Goal: Navigation & Orientation: Find specific page/section

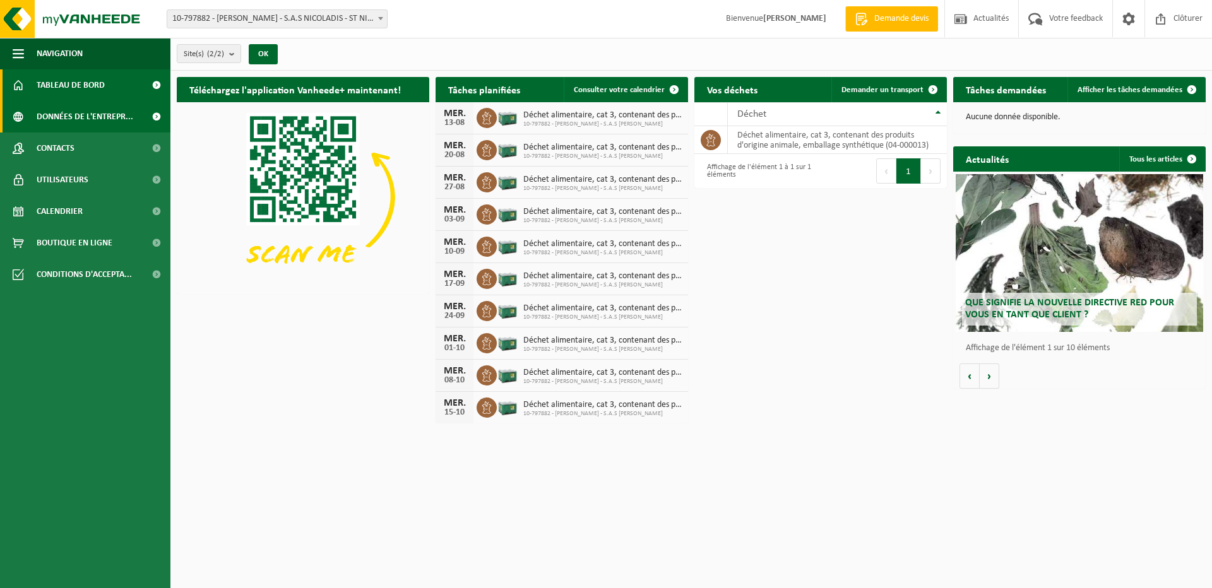
click at [71, 121] on span "Données de l'entrepr..." at bounding box center [85, 117] width 97 height 32
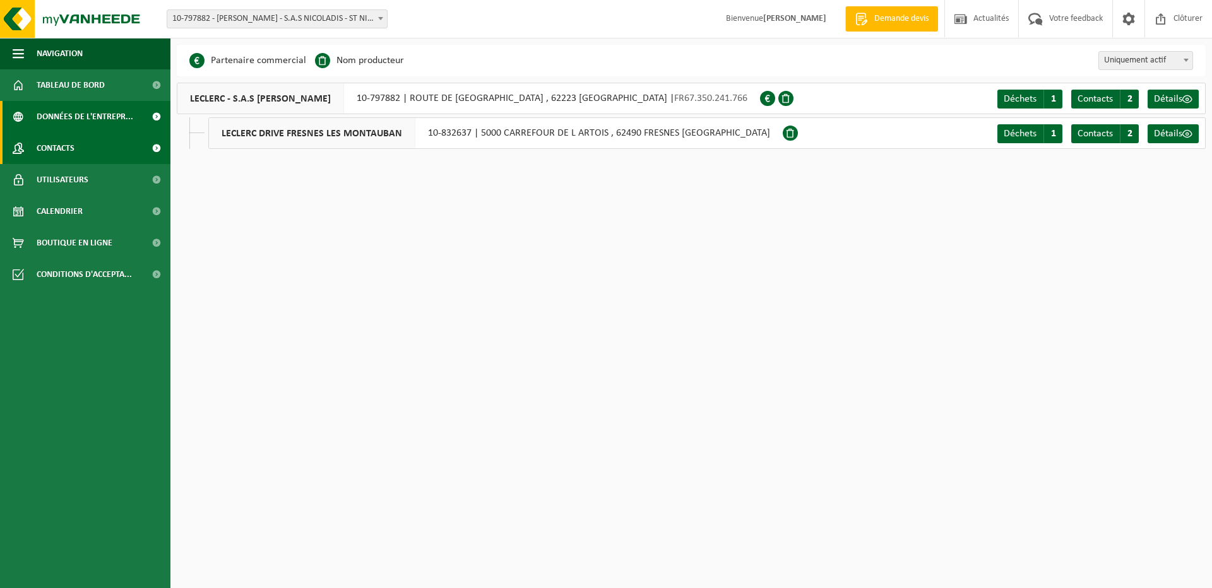
click at [67, 146] on span "Contacts" at bounding box center [56, 149] width 38 height 32
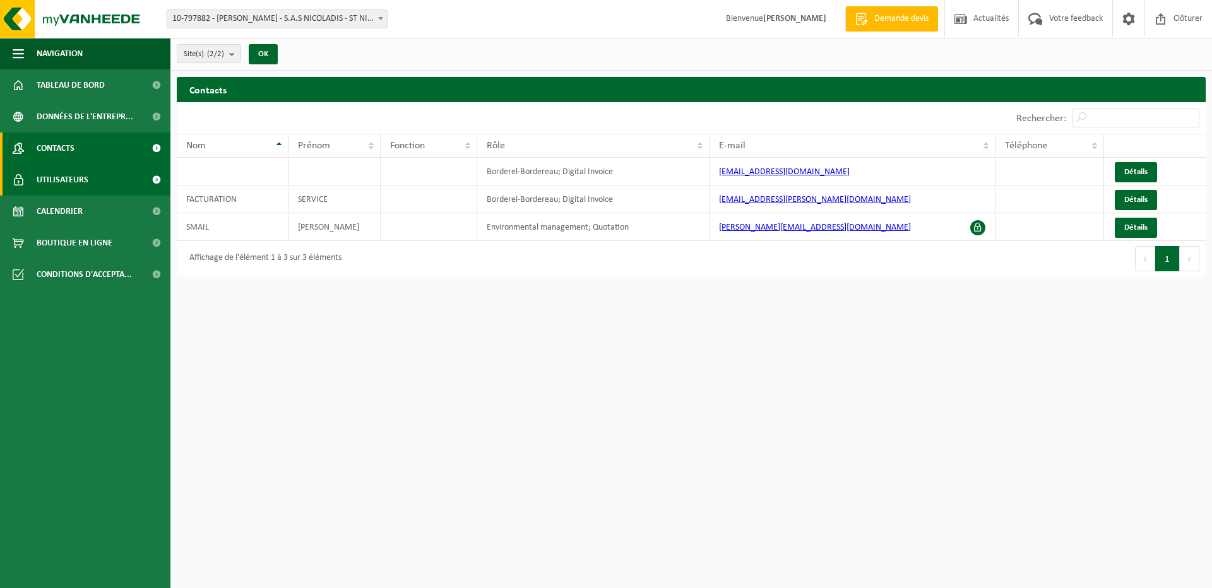
click at [68, 182] on span "Utilisateurs" at bounding box center [63, 180] width 52 height 32
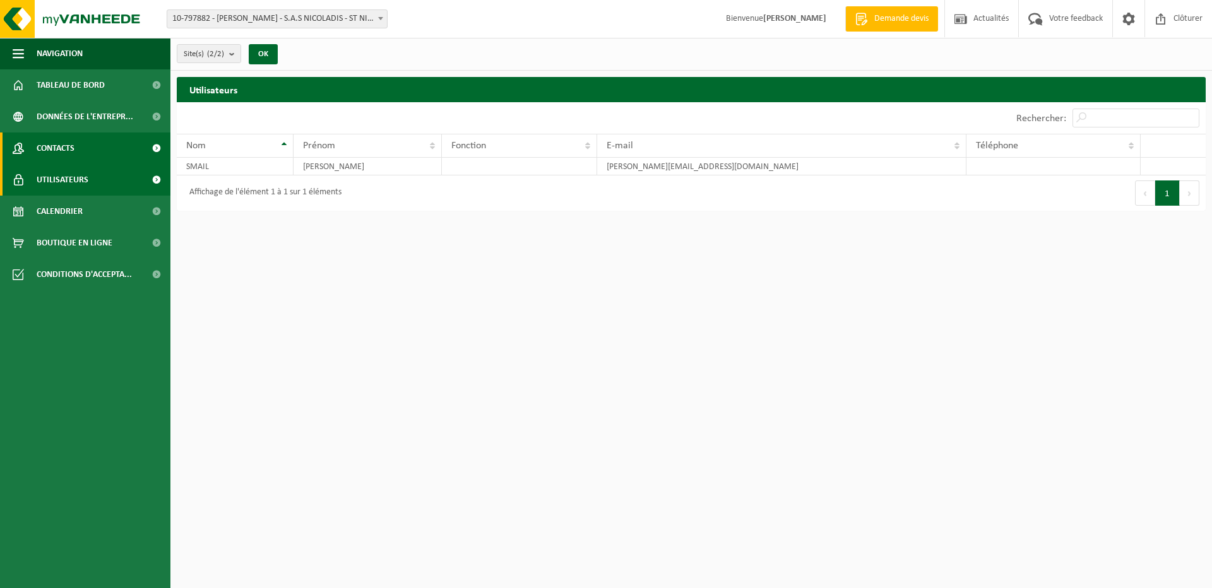
click at [71, 146] on span "Contacts" at bounding box center [56, 149] width 38 height 32
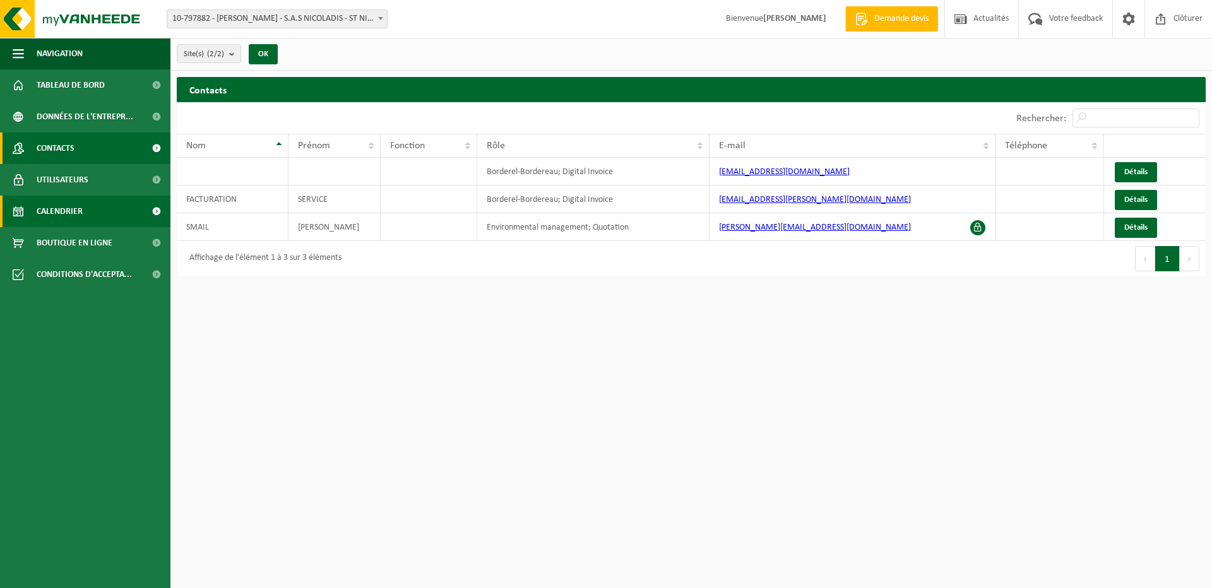
click at [56, 210] on span "Calendrier" at bounding box center [60, 212] width 46 height 32
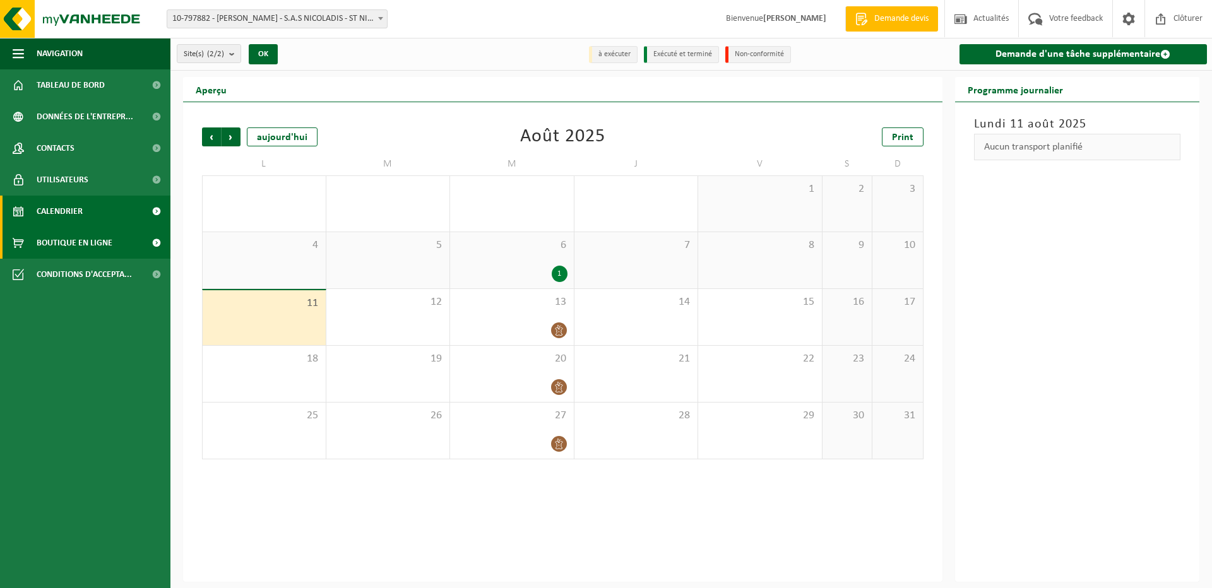
click at [63, 256] on span "Boutique en ligne" at bounding box center [75, 243] width 76 height 32
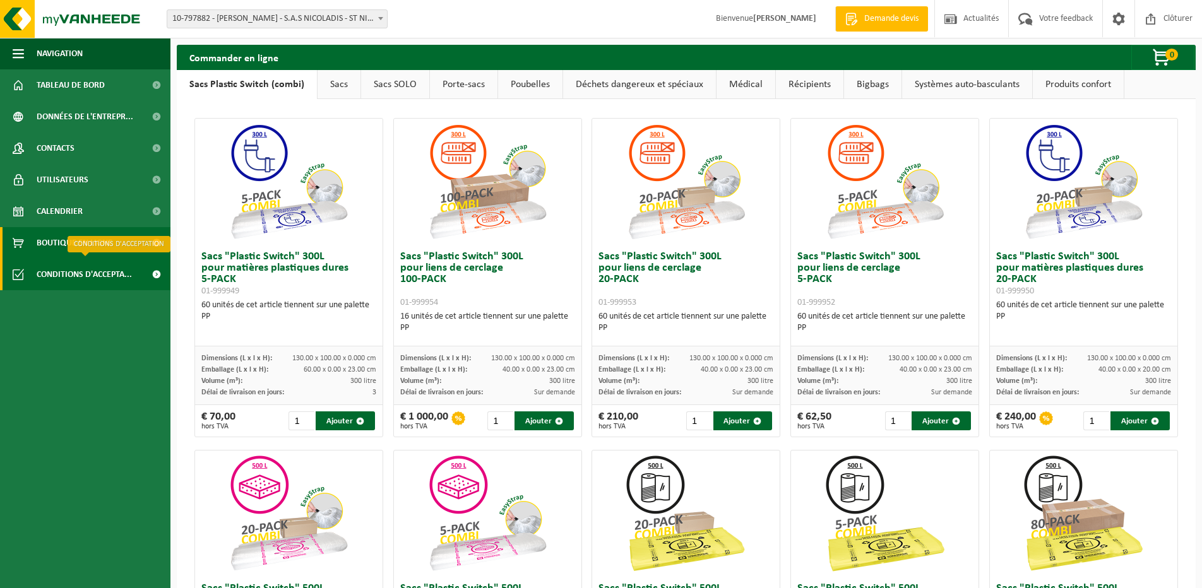
click at [78, 287] on span "Conditions d'accepta..." at bounding box center [84, 275] width 95 height 32
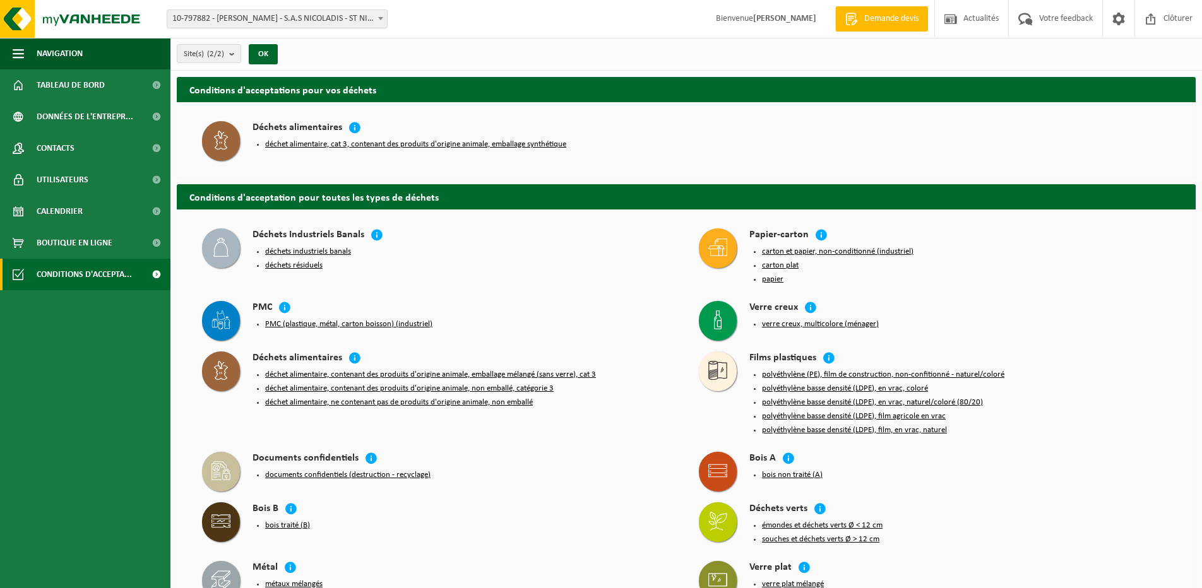
click at [77, 359] on ul "Navigation Demande devis Actualités Votre feedback Clôturer Tableau de bord Don…" at bounding box center [85, 313] width 170 height 550
click at [56, 87] on span "Tableau de bord" at bounding box center [71, 85] width 68 height 32
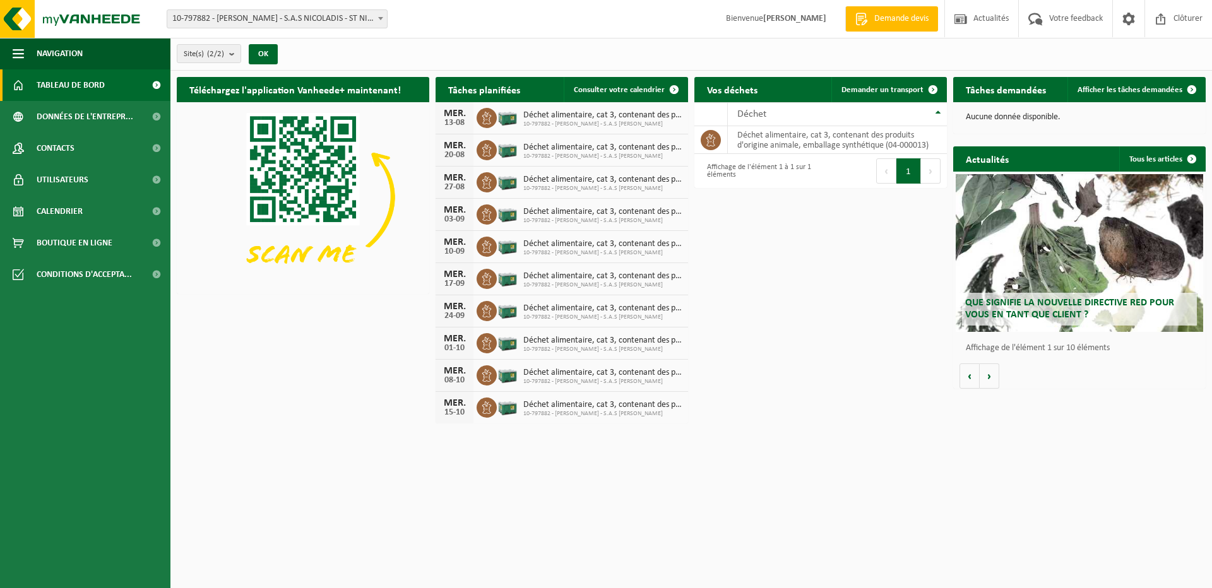
click at [1026, 303] on span "Que signifie la nouvelle directive RED pour vous en tant que client ?" at bounding box center [1069, 309] width 209 height 22
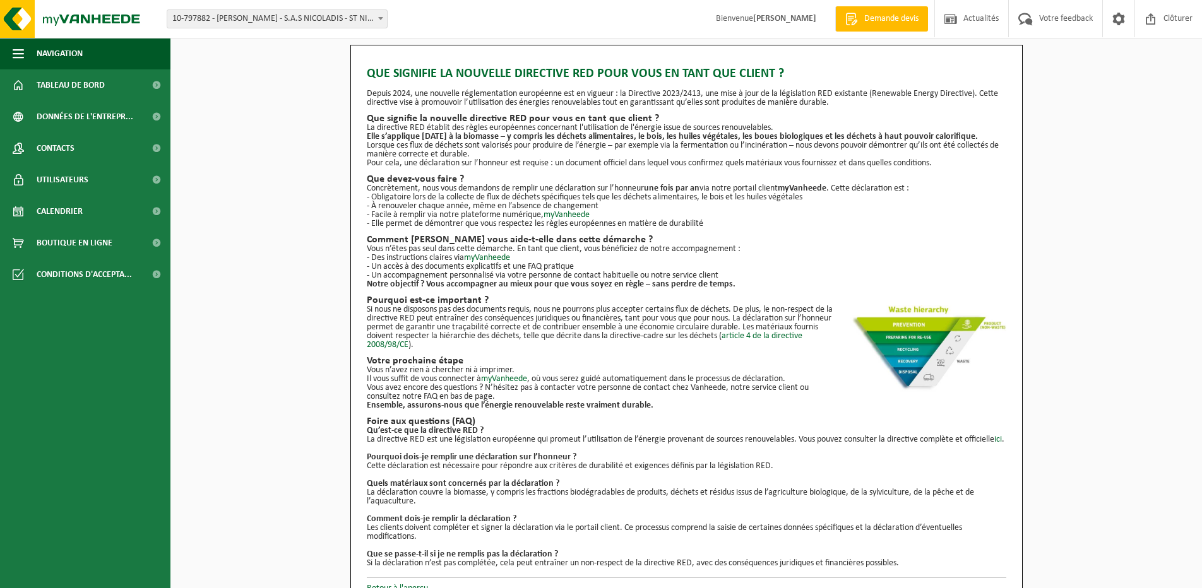
scroll to position [18, 0]
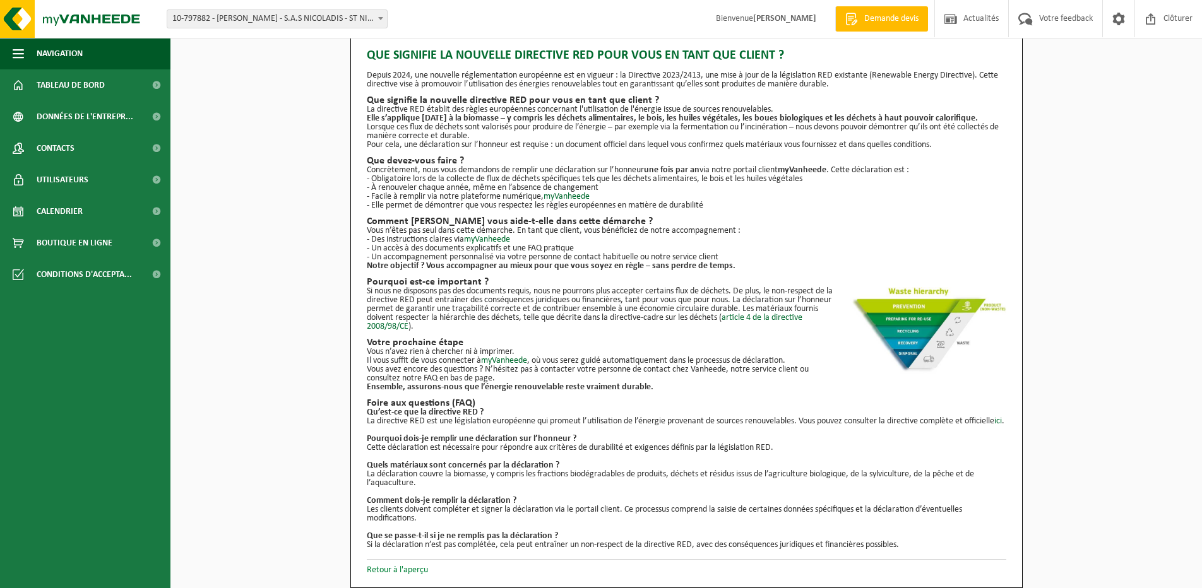
click at [411, 566] on link "Retour à l'aperçu" at bounding box center [397, 570] width 61 height 9
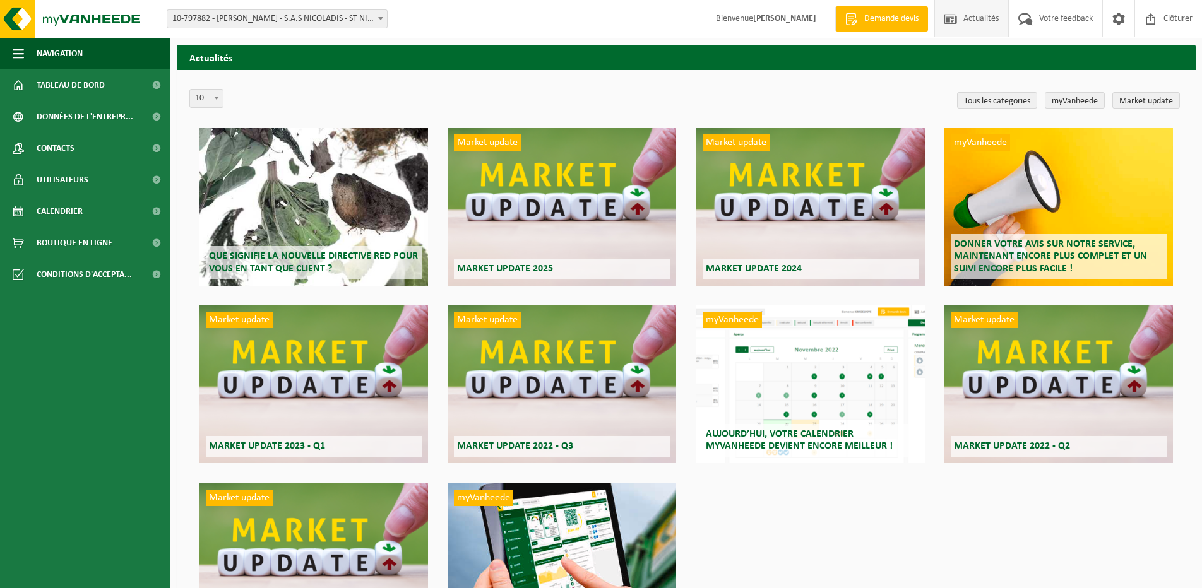
click at [302, 237] on div "Que signifie la nouvelle directive RED pour vous en tant que client ?" at bounding box center [313, 207] width 228 height 158
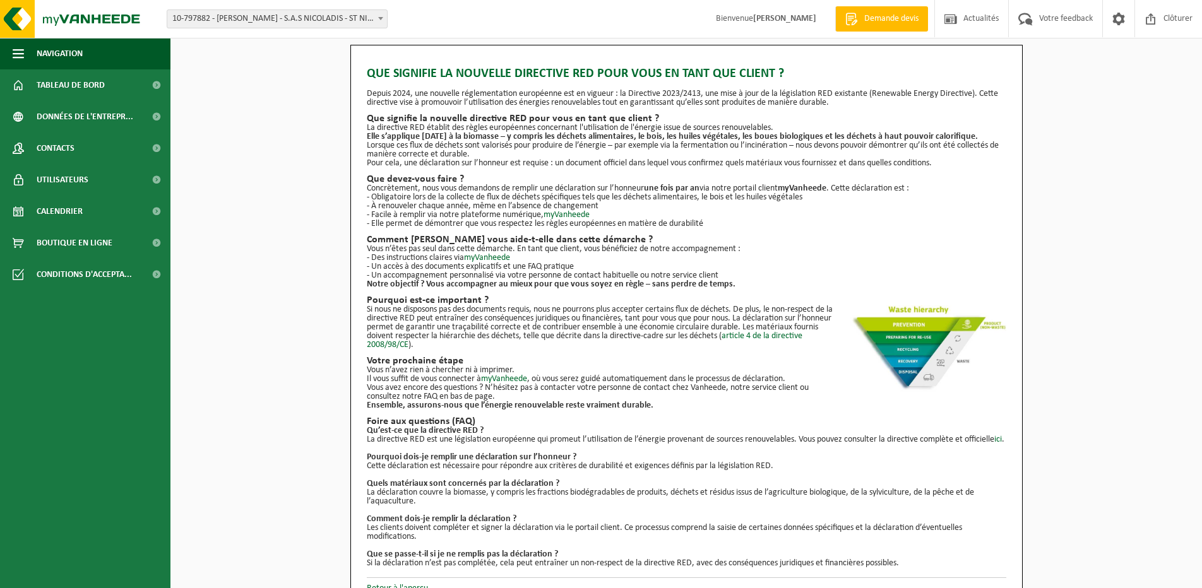
click at [441, 295] on h2 "Pourquoi est-ce important ?" at bounding box center [686, 300] width 639 height 10
click at [69, 59] on span "Navigation" at bounding box center [60, 54] width 46 height 32
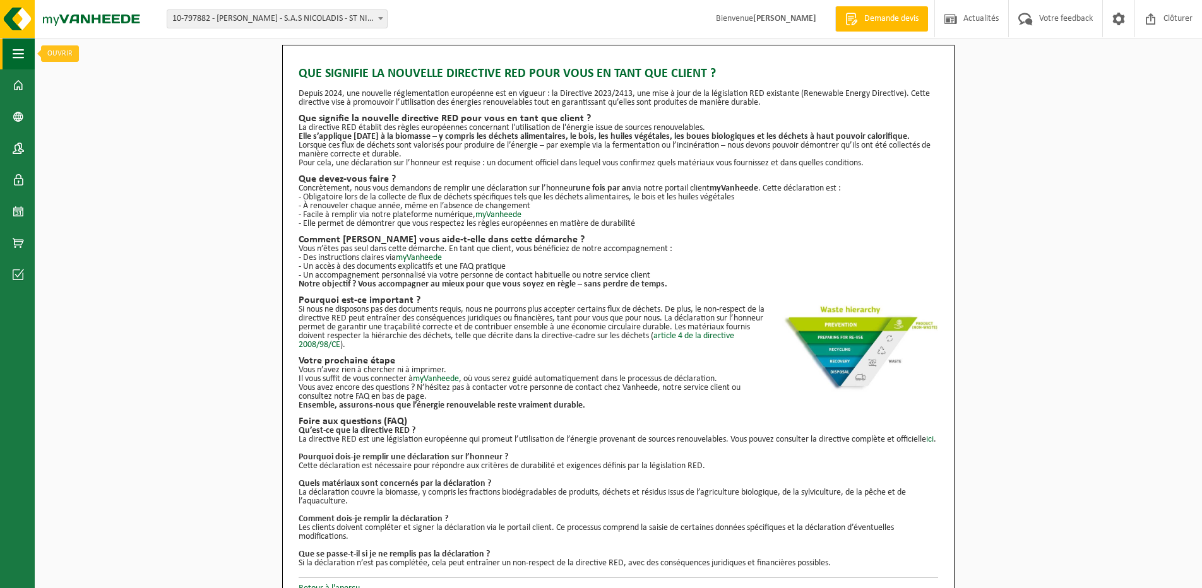
click at [18, 52] on span "button" at bounding box center [18, 54] width 11 height 32
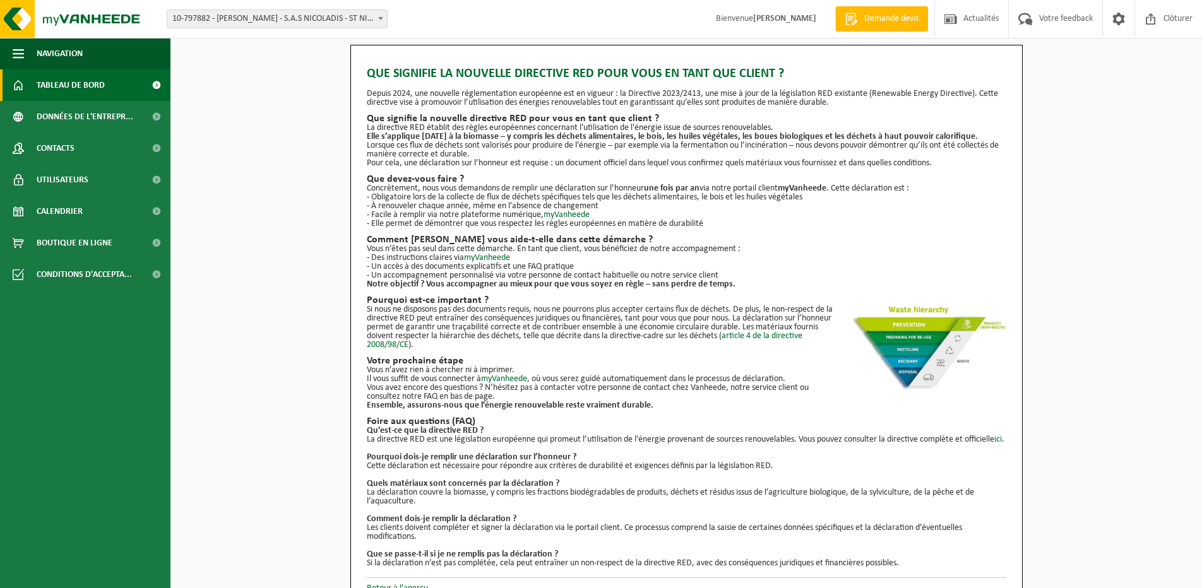
click at [67, 90] on span "Tableau de bord" at bounding box center [71, 85] width 68 height 32
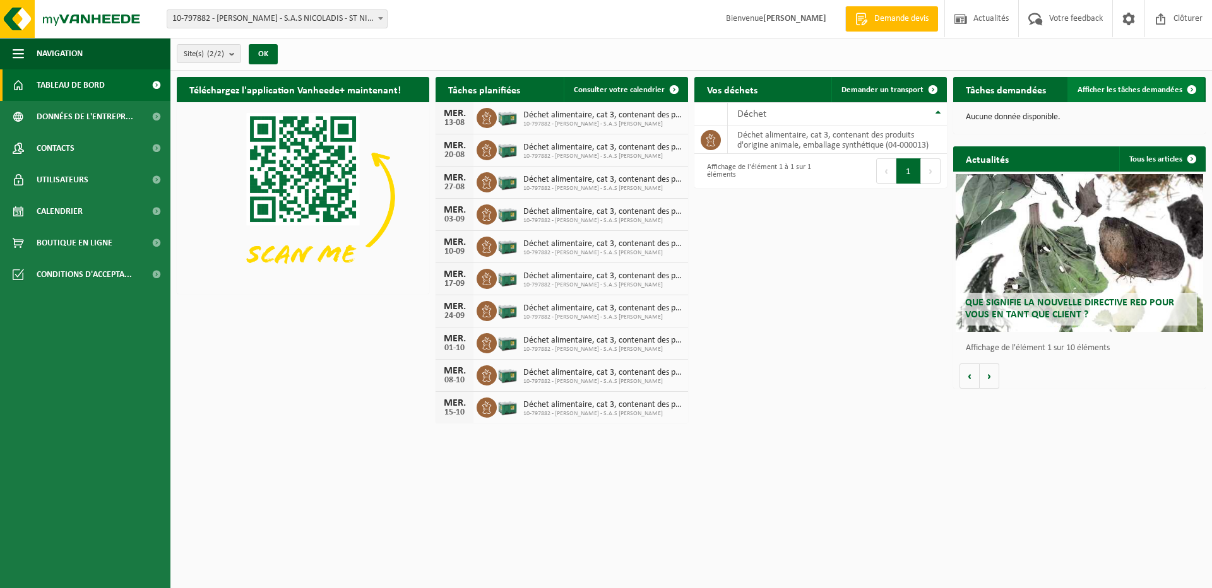
click at [1109, 93] on span "Afficher les tâches demandées" at bounding box center [1129, 90] width 105 height 8
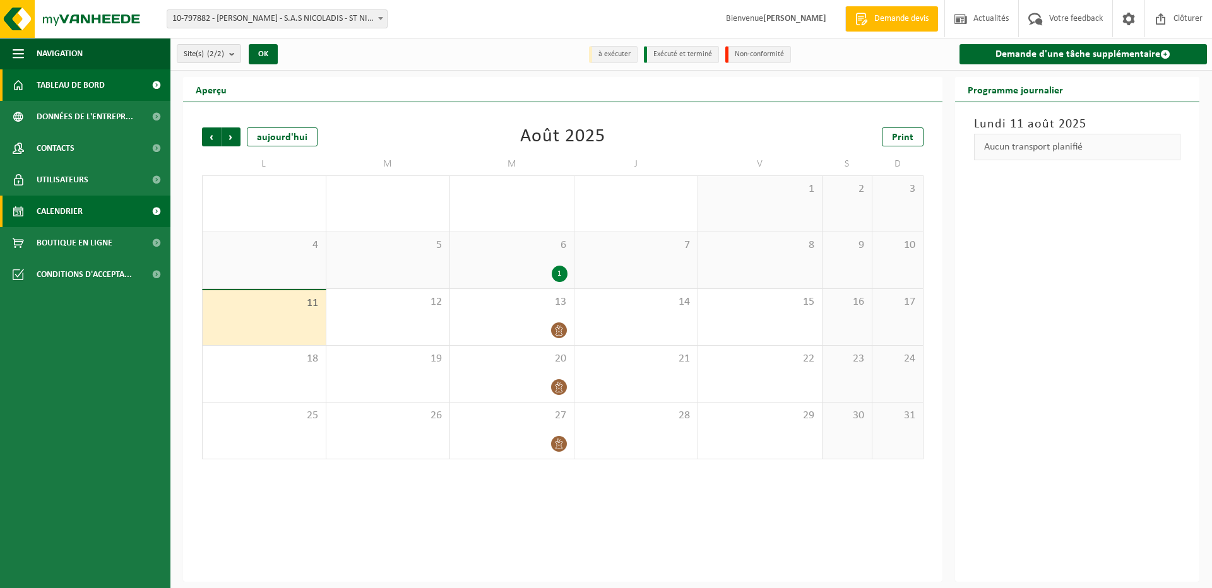
click at [82, 83] on span "Tableau de bord" at bounding box center [71, 85] width 68 height 32
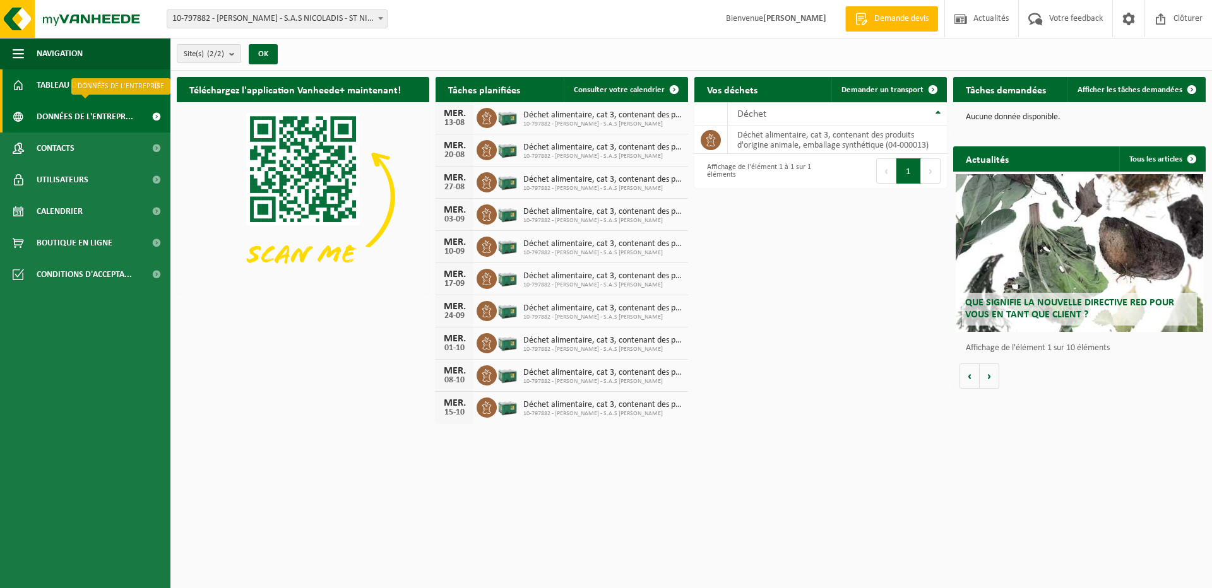
click at [44, 122] on span "Données de l'entrepr..." at bounding box center [85, 117] width 97 height 32
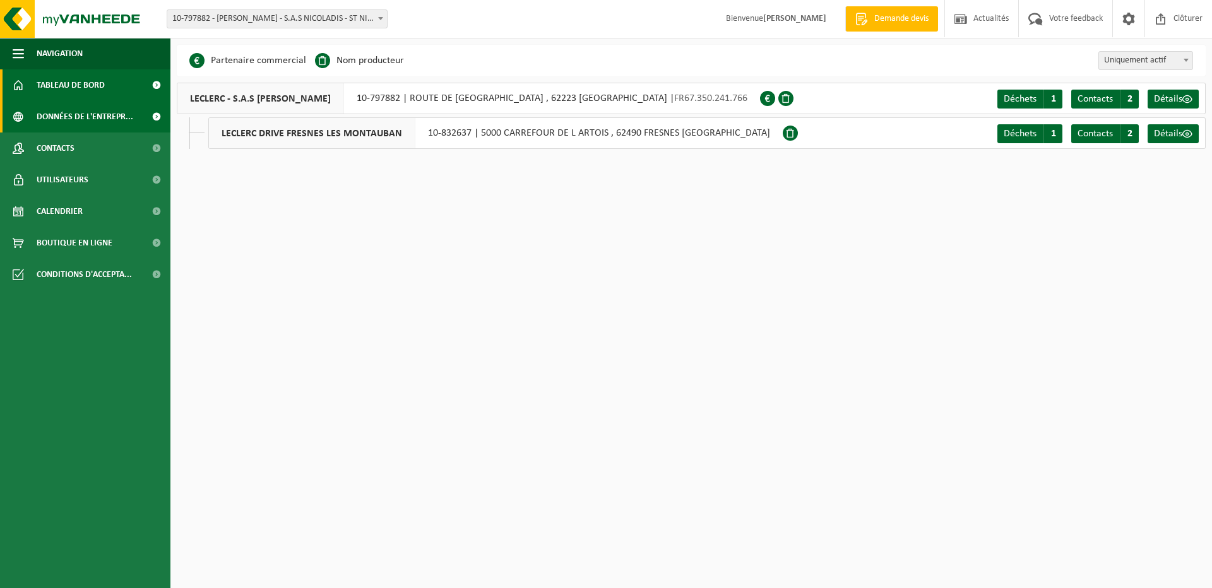
click at [73, 81] on span "Tableau de bord" at bounding box center [71, 85] width 68 height 32
